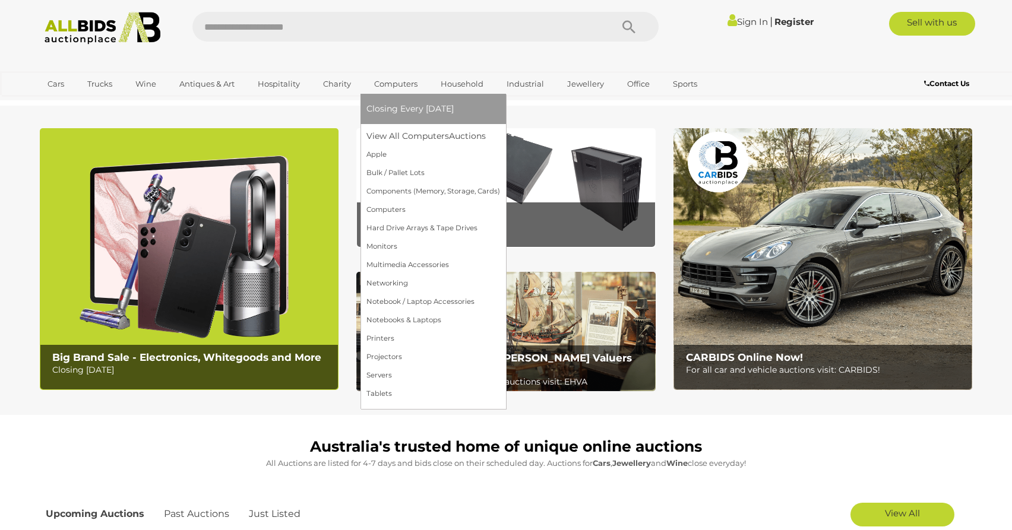
click at [399, 84] on link "Computers" at bounding box center [396, 84] width 59 height 20
click at [395, 285] on link "Networking" at bounding box center [434, 283] width 134 height 18
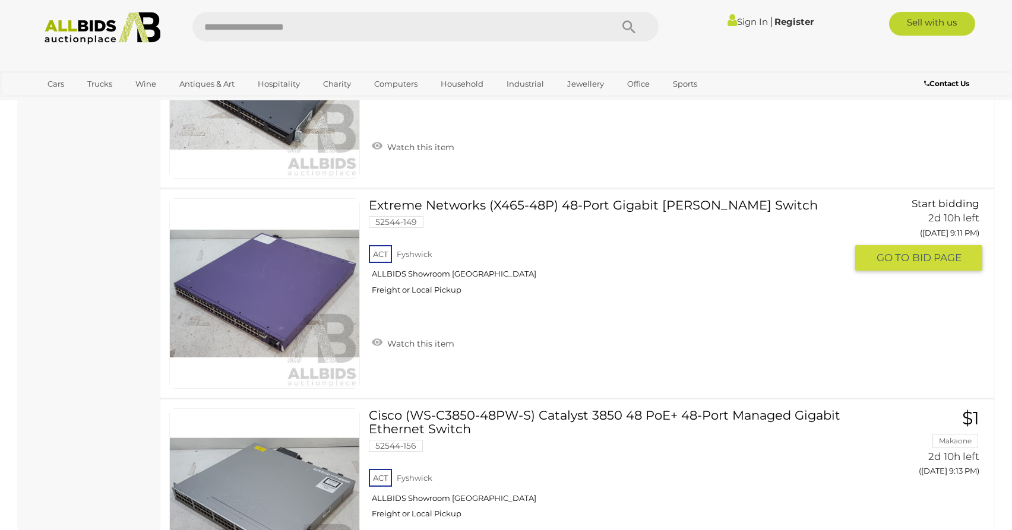
scroll to position [9695, 0]
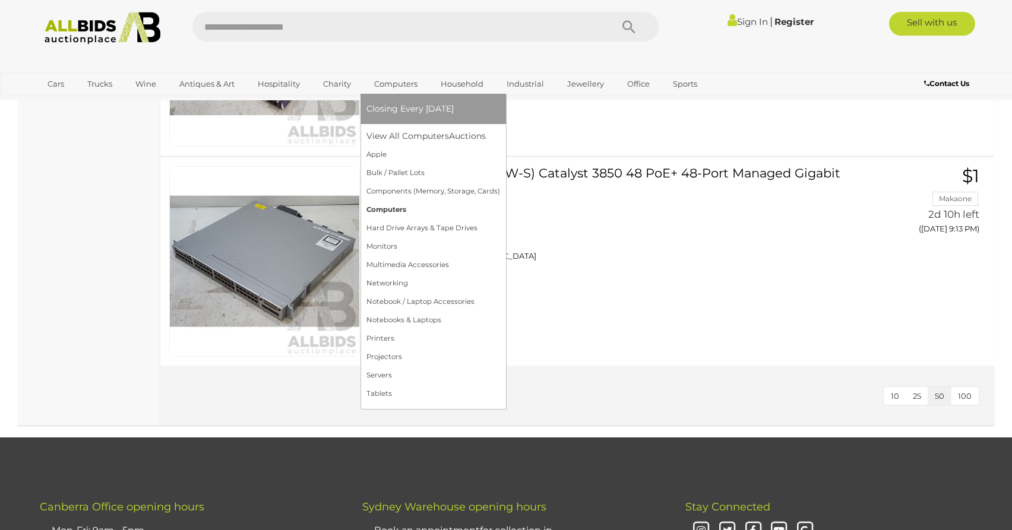
click at [395, 212] on link "Computers" at bounding box center [434, 210] width 134 height 18
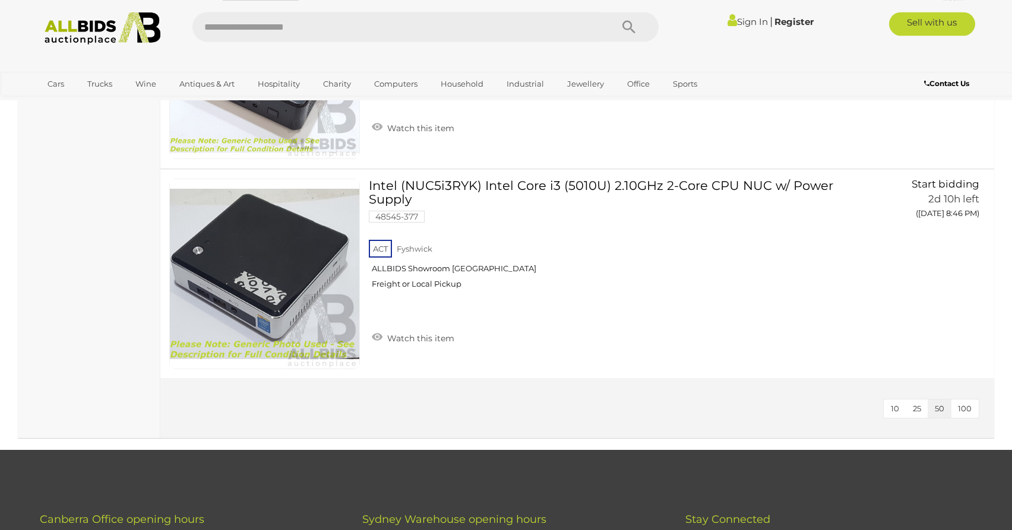
scroll to position [5999, 0]
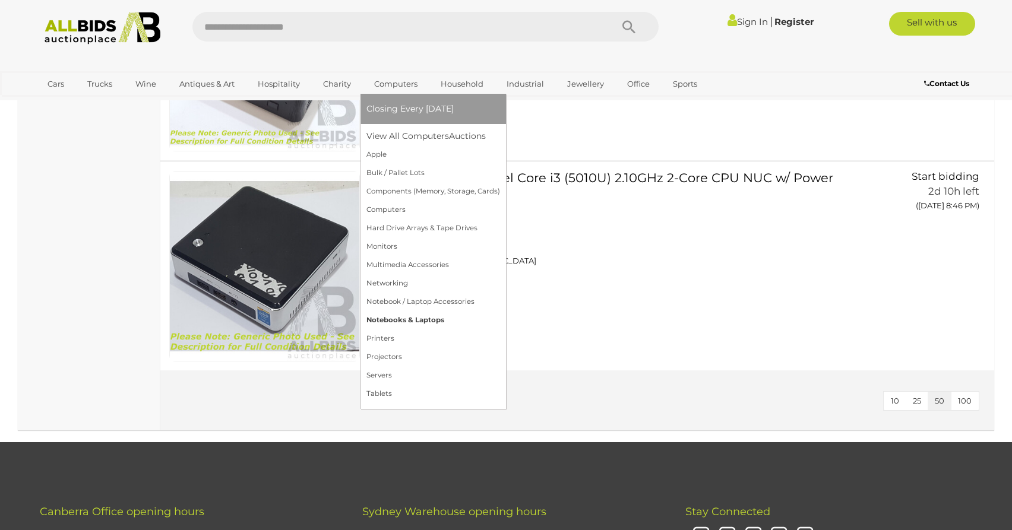
click at [425, 323] on link "Notebooks & Laptops" at bounding box center [434, 320] width 134 height 18
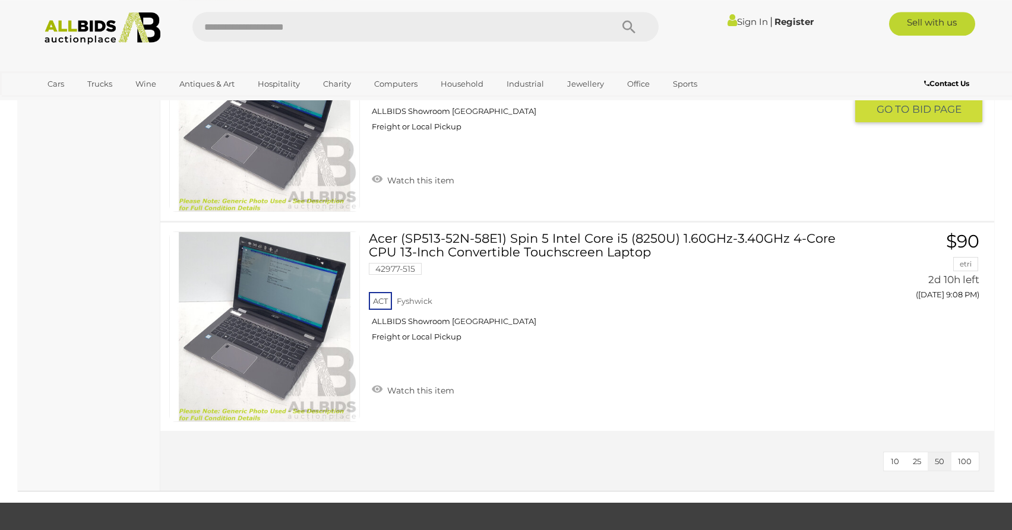
scroll to position [3939, 0]
